Goal: Find contact information: Find contact information

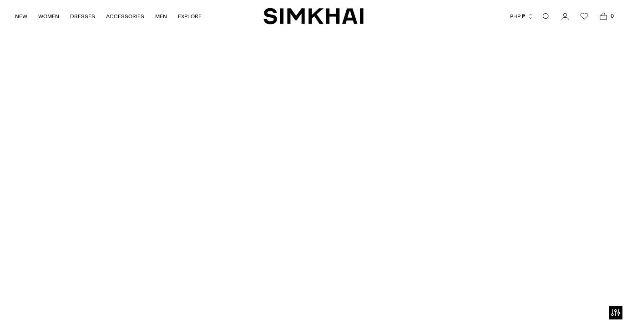
scroll to position [2325, 0]
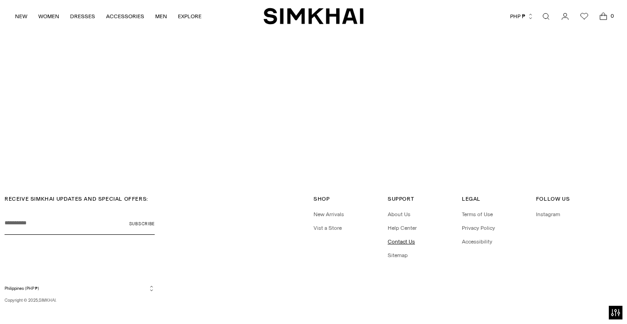
click at [407, 238] on link "Contact Us" at bounding box center [400, 241] width 27 height 6
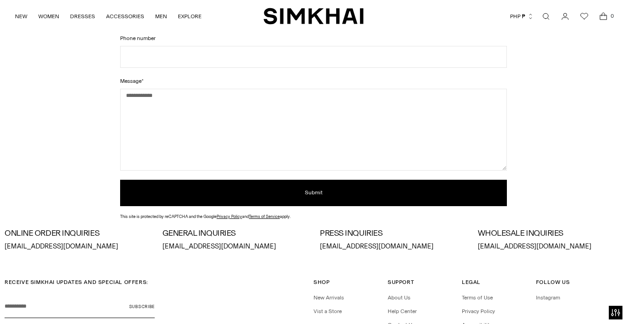
scroll to position [214, 0]
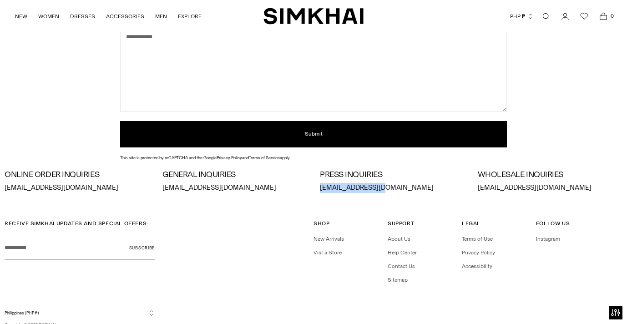
drag, startPoint x: 387, startPoint y: 190, endPoint x: 318, endPoint y: 190, distance: 68.2
click at [318, 190] on div "ONLINE ORDER INQUIRIES orders@simkhai.com GENERAL INQUIRIES info@simkhai.com PR…" at bounding box center [314, 181] width 618 height 23
copy p "press@simkhai.com"
